Goal: Navigation & Orientation: Understand site structure

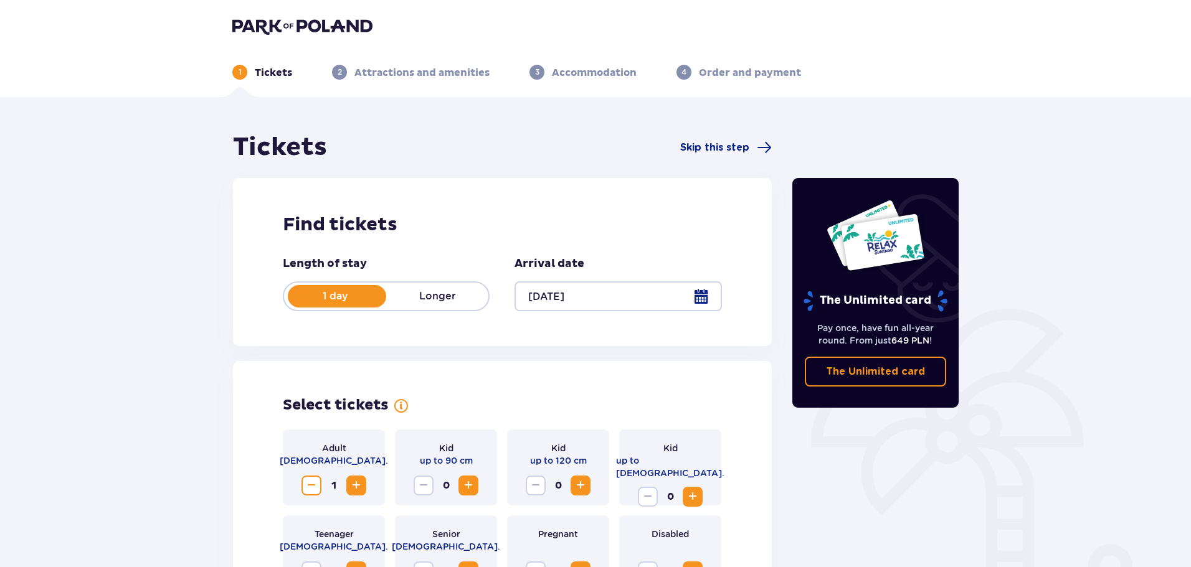
drag, startPoint x: 0, startPoint y: 0, endPoint x: 288, endPoint y: 22, distance: 288.7
click at [288, 22] on img at bounding box center [302, 25] width 140 height 17
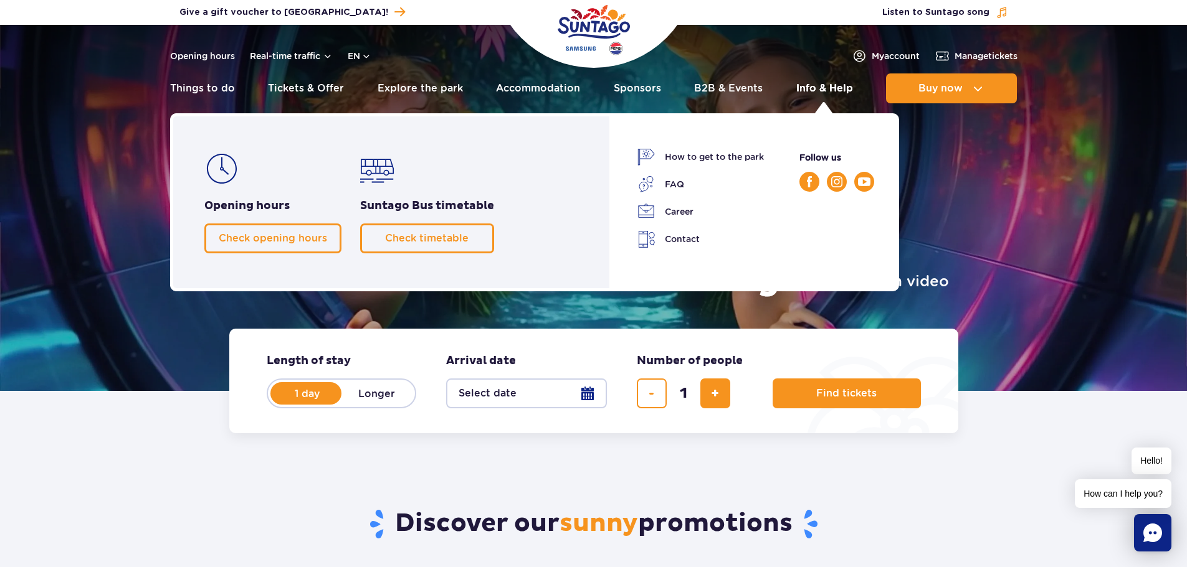
click at [812, 88] on link "Info & Help" at bounding box center [824, 89] width 57 height 30
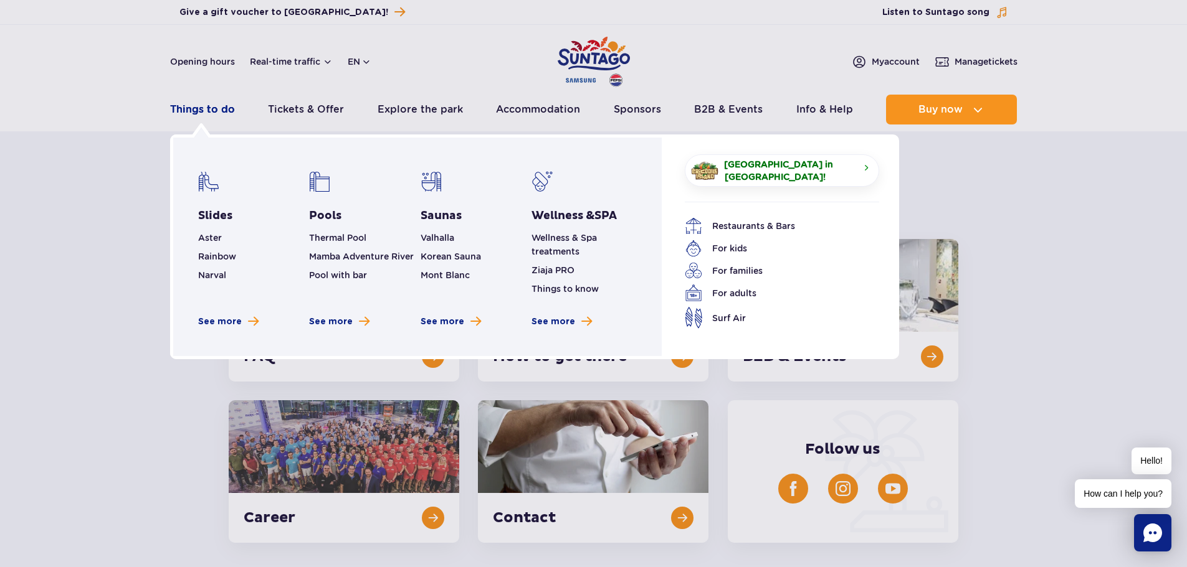
click at [207, 111] on link "Things to do" at bounding box center [202, 110] width 65 height 30
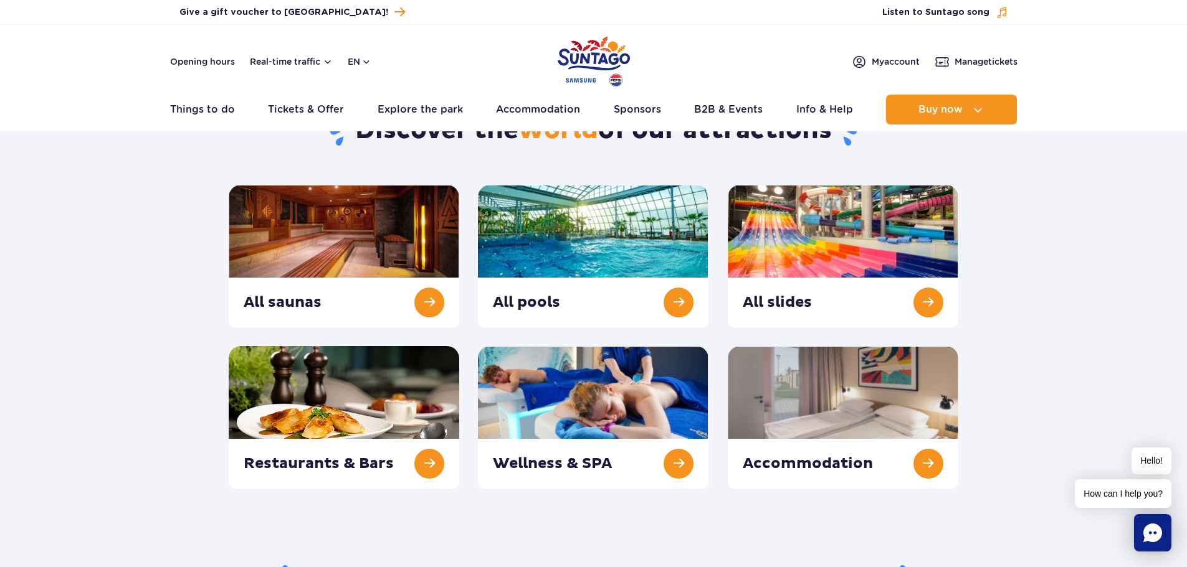
scroll to position [125, 0]
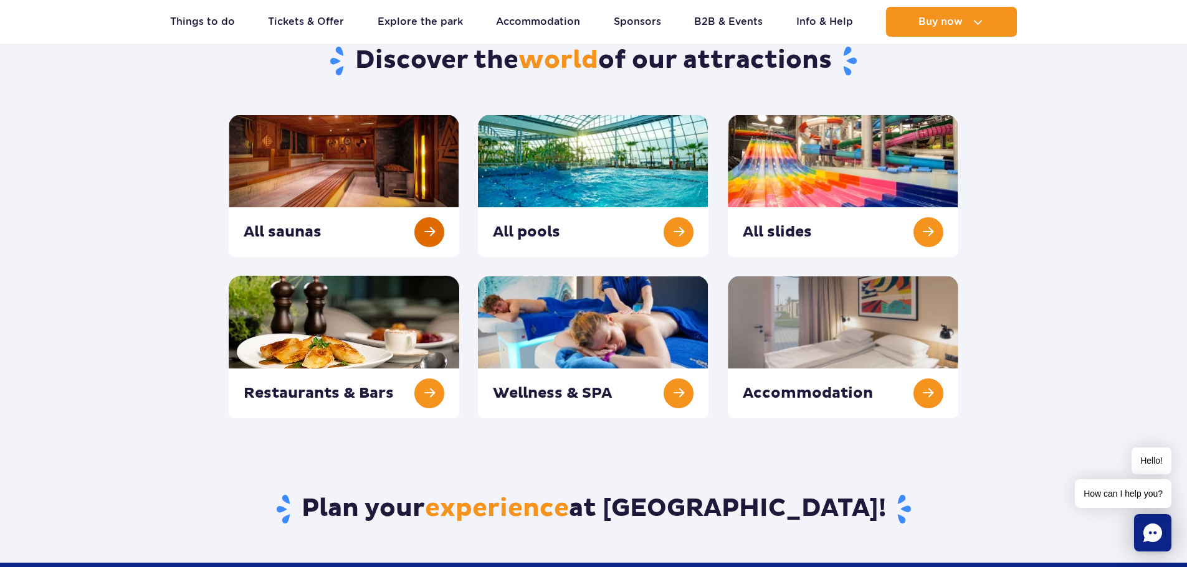
click at [361, 162] on link at bounding box center [344, 186] width 230 height 143
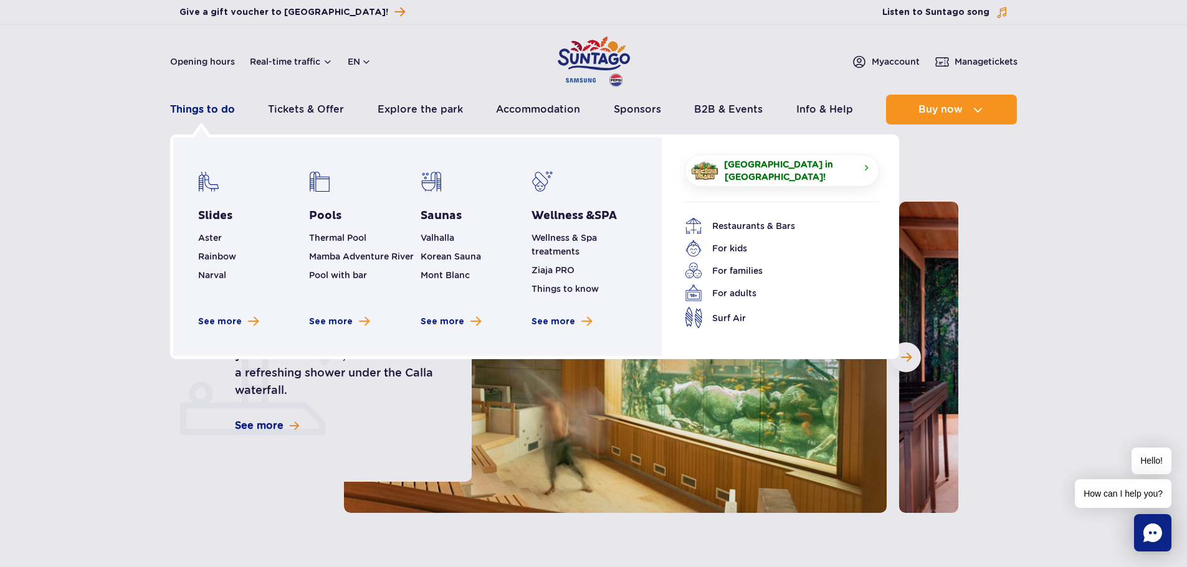
click at [220, 106] on link "Things to do" at bounding box center [202, 110] width 65 height 30
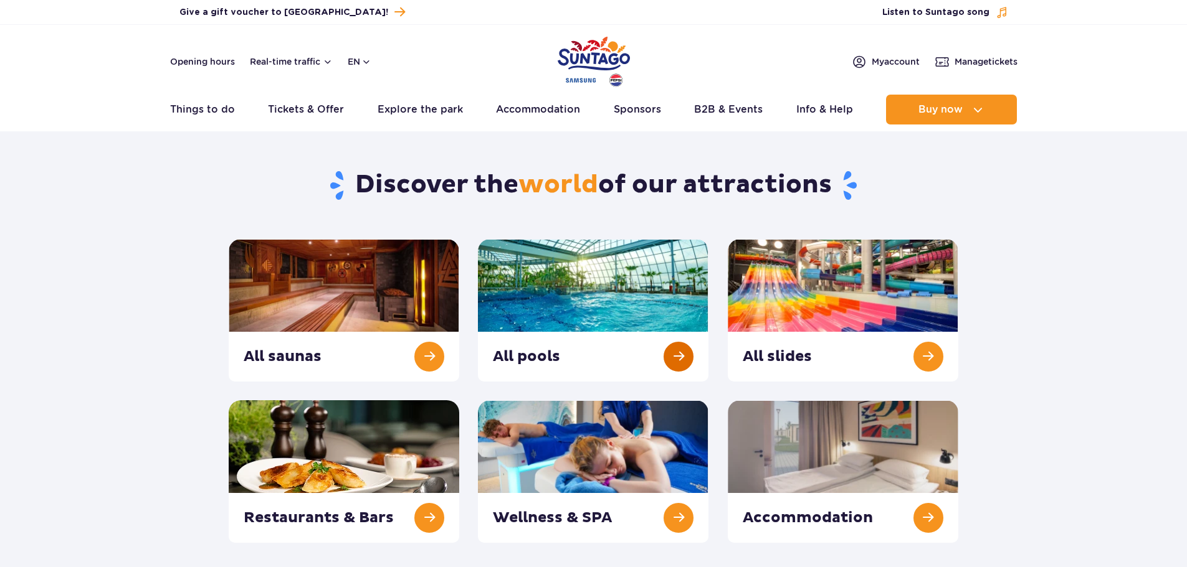
click at [554, 299] on link at bounding box center [593, 310] width 230 height 143
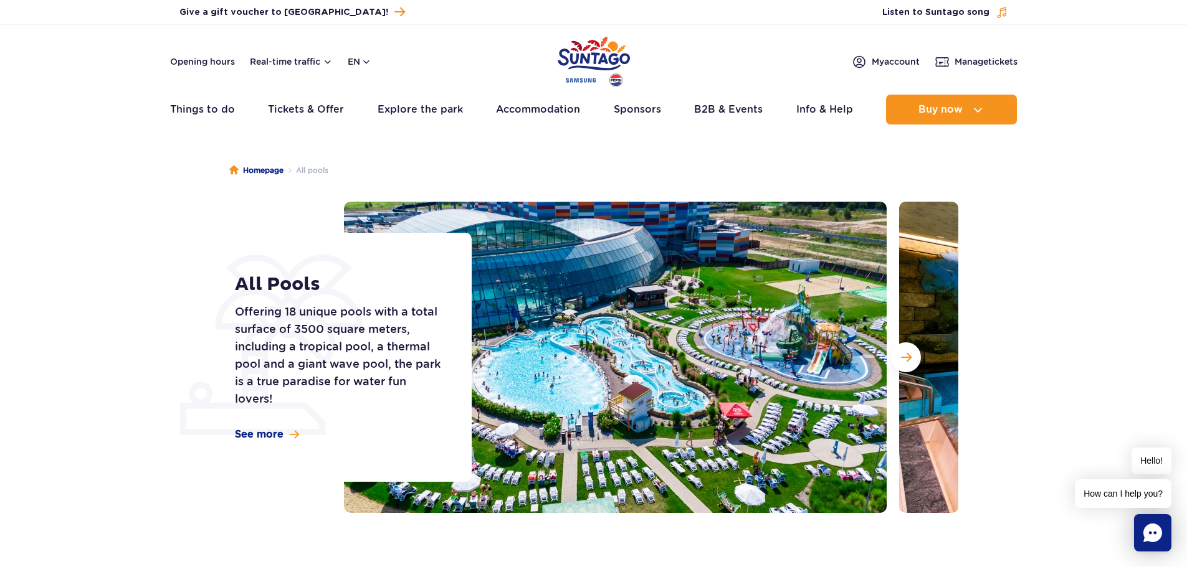
click at [239, 123] on ul "Real-time traffic Things to do Slides Aster Rainbow Narval See more Pools Therm…" at bounding box center [593, 110] width 847 height 30
click at [229, 116] on link "Things to do" at bounding box center [202, 110] width 65 height 30
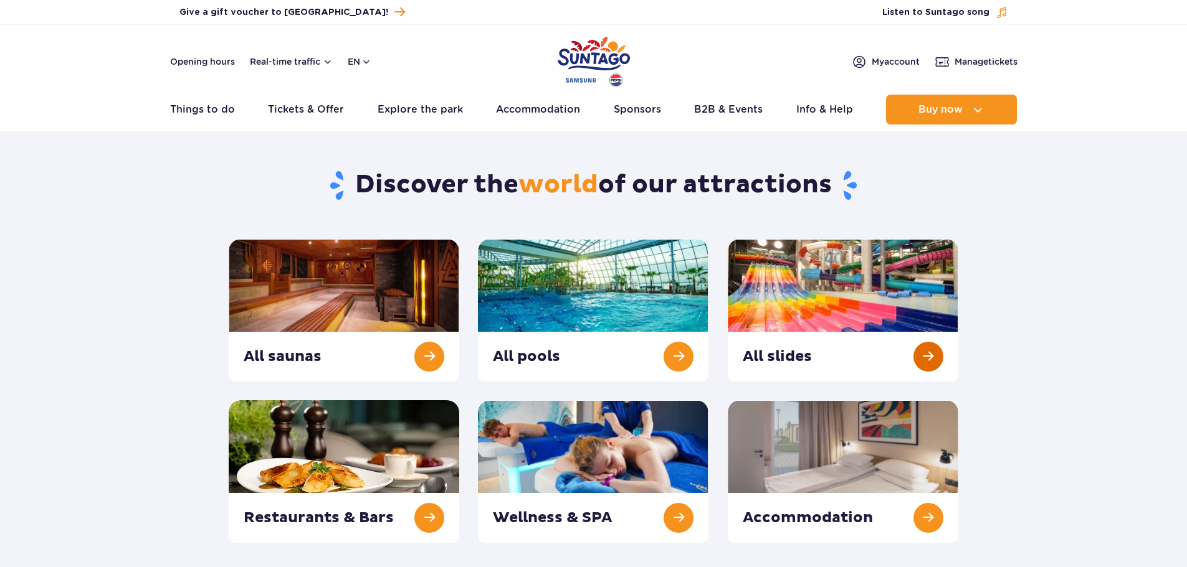
click at [860, 277] on link at bounding box center [843, 310] width 230 height 143
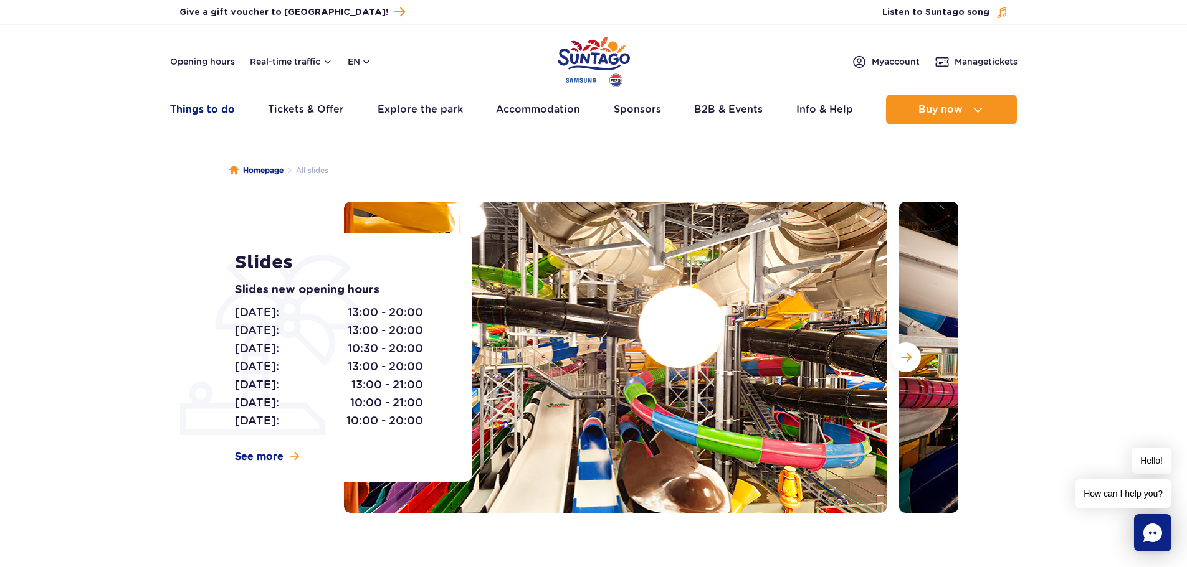
click at [211, 115] on link "Things to do" at bounding box center [202, 110] width 65 height 30
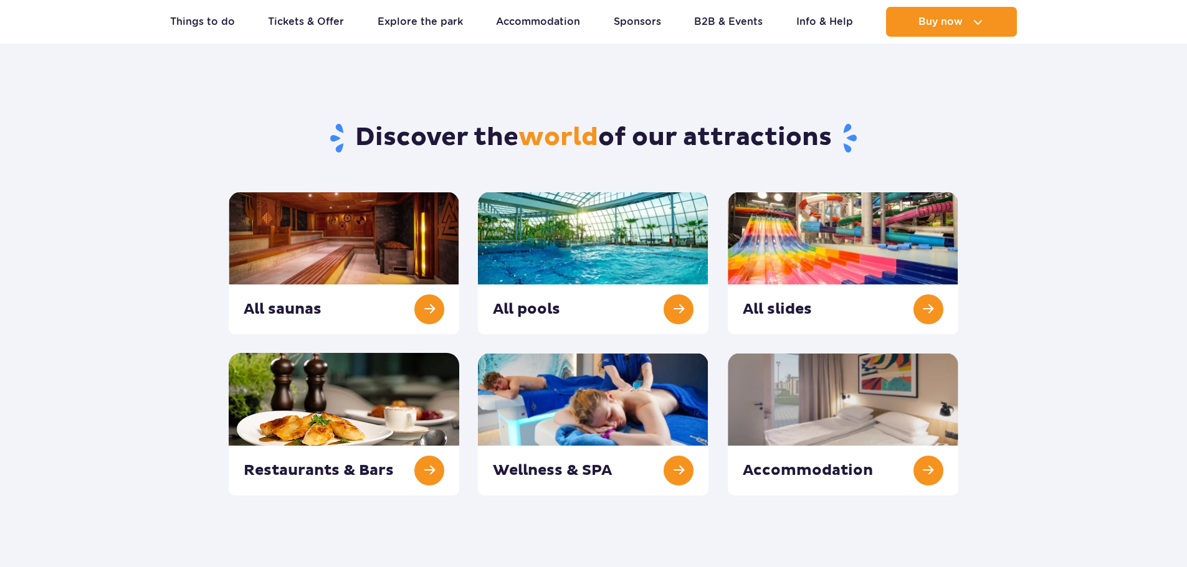
scroll to position [187, 0]
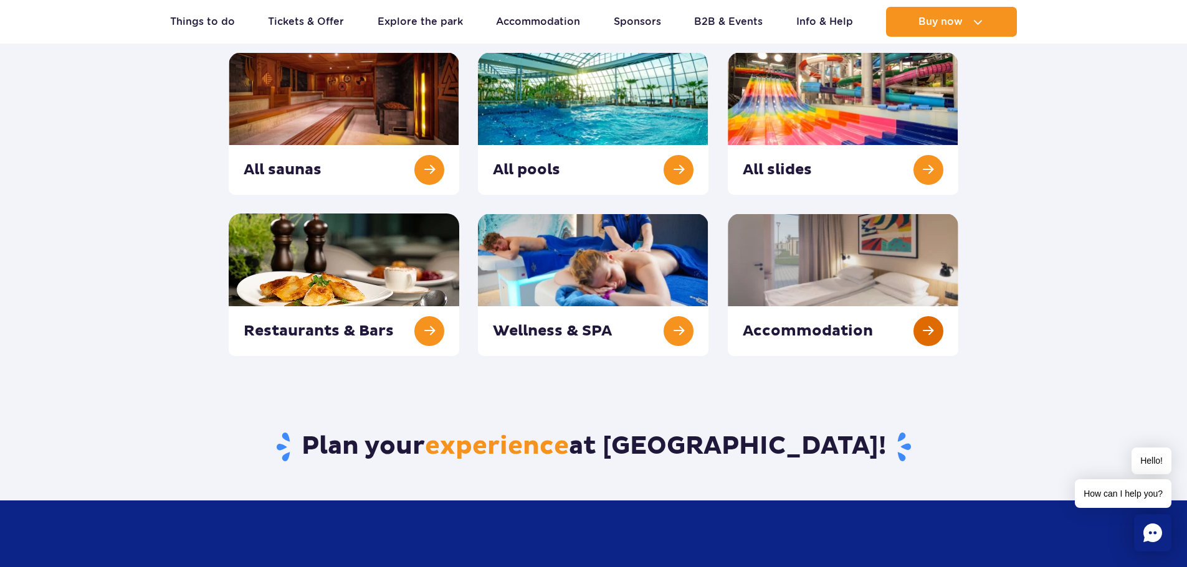
click at [769, 257] on link at bounding box center [843, 285] width 230 height 143
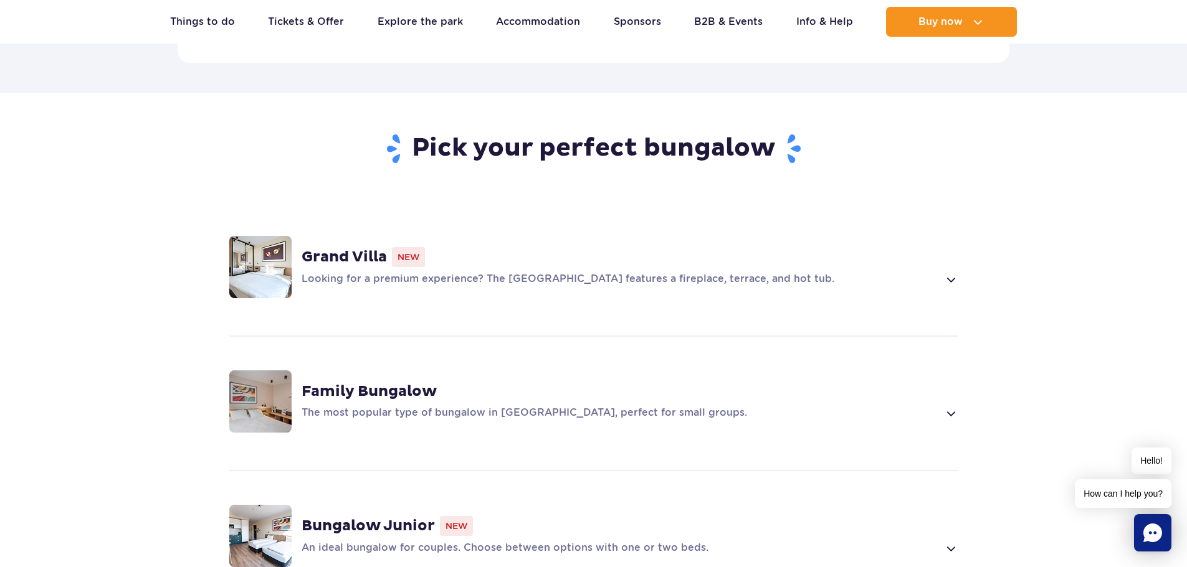
scroll to position [872, 0]
